Goal: Task Accomplishment & Management: Use online tool/utility

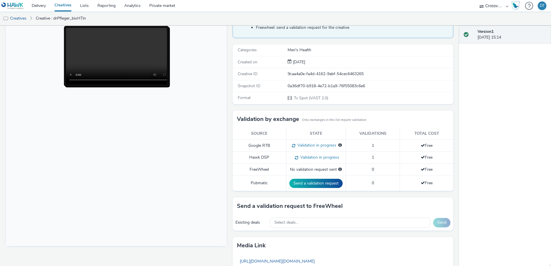
scroll to position [58, 0]
click at [70, 7] on link "Creatives" at bounding box center [63, 6] width 26 height 12
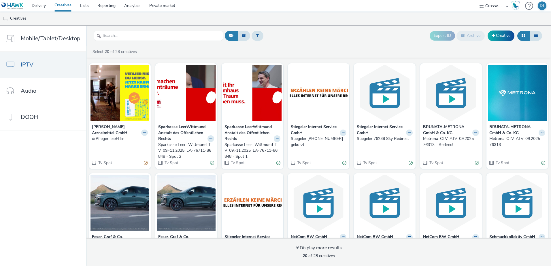
click at [66, 5] on link "Creatives" at bounding box center [63, 6] width 26 height 12
click at [510, 39] on link "Creative" at bounding box center [500, 36] width 27 height 10
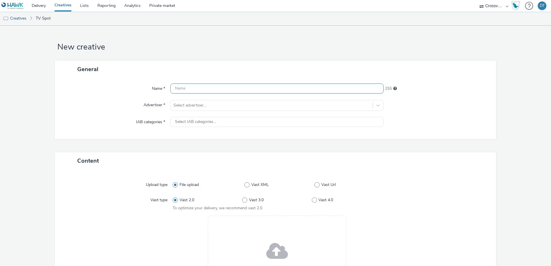
click at [205, 90] on input "text" at bounding box center [276, 89] width 213 height 10
type input "DrPfleger_1280x720"
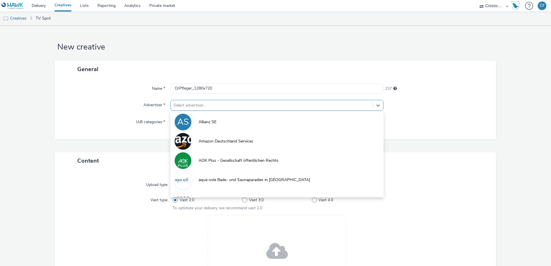
click at [202, 107] on div at bounding box center [271, 105] width 196 height 7
type input "dr"
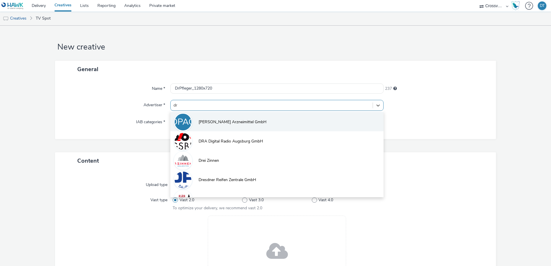
click at [211, 121] on span "[PERSON_NAME] Arzneimittel GmbH" at bounding box center [232, 122] width 68 height 6
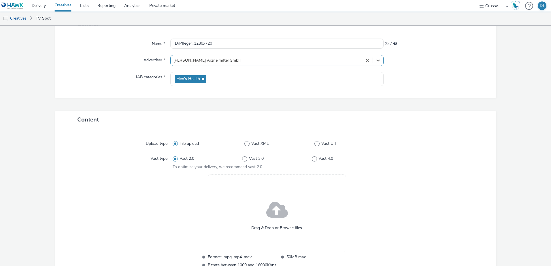
scroll to position [46, 0]
click at [277, 215] on span at bounding box center [277, 209] width 22 height 29
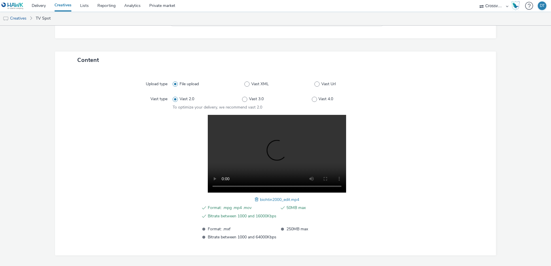
scroll to position [122, 0]
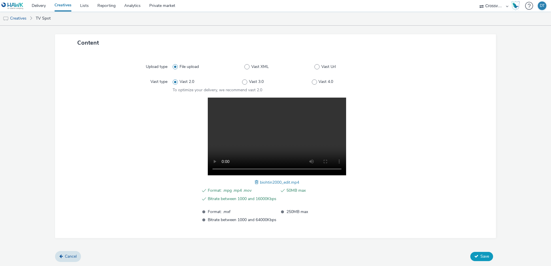
click at [474, 255] on button "Save" at bounding box center [481, 256] width 23 height 9
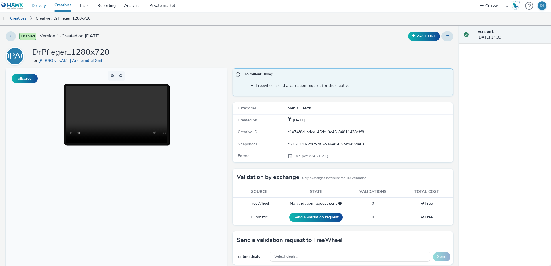
click at [42, 5] on link "Delivery" at bounding box center [38, 6] width 23 height 12
